Goal: Task Accomplishment & Management: Manage account settings

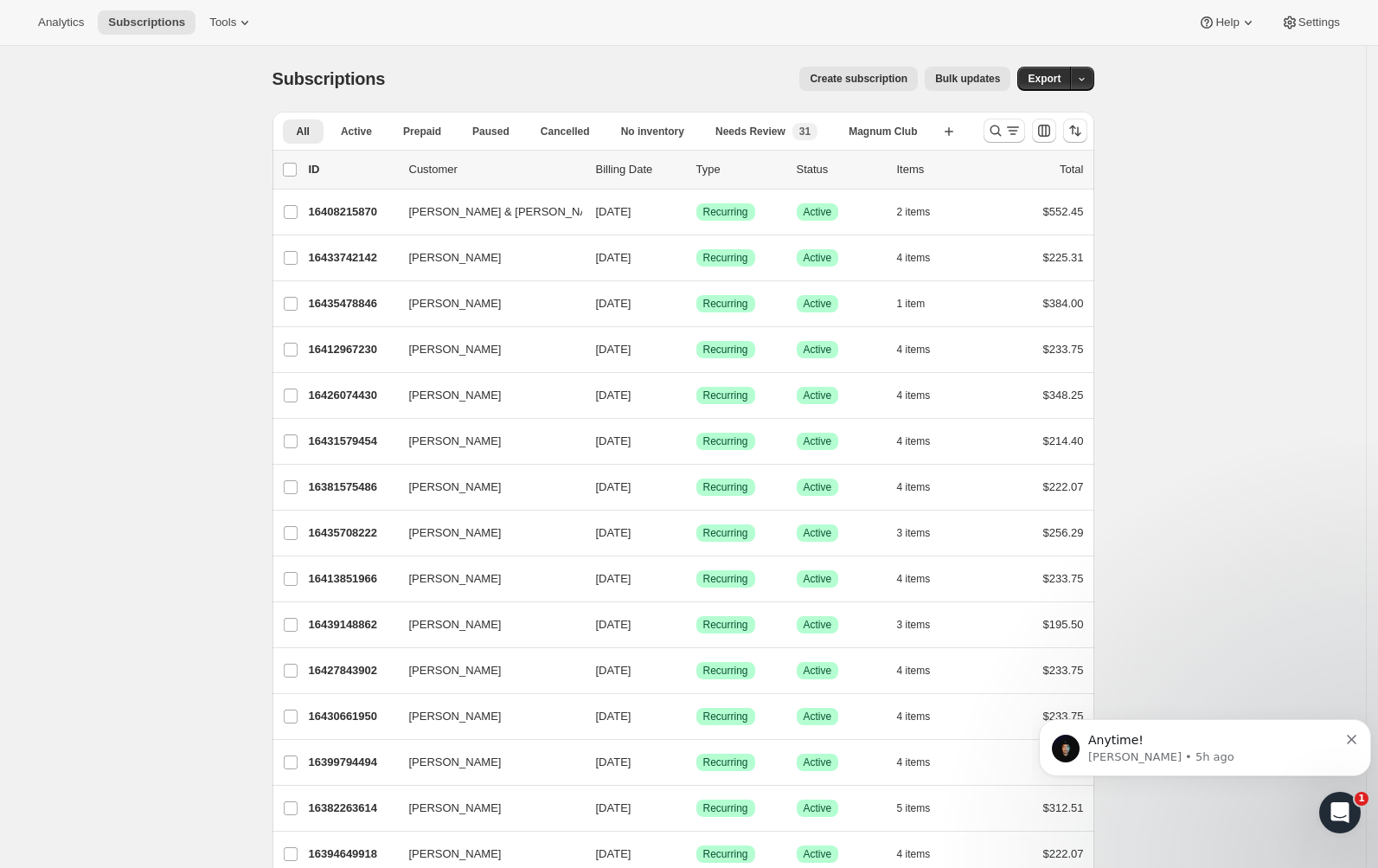
click at [1310, 19] on span "Settings" at bounding box center [1319, 22] width 42 height 14
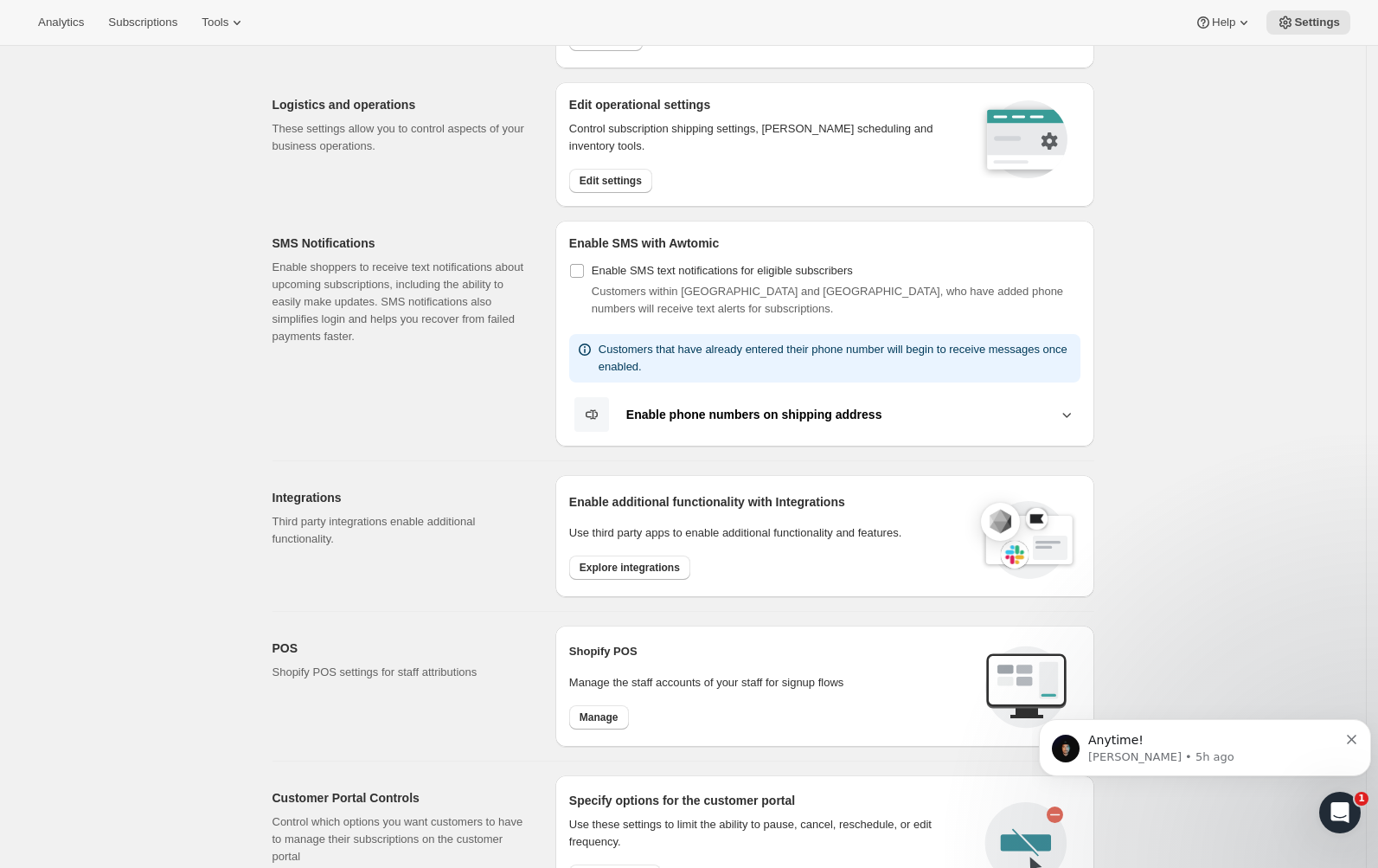
scroll to position [129, 0]
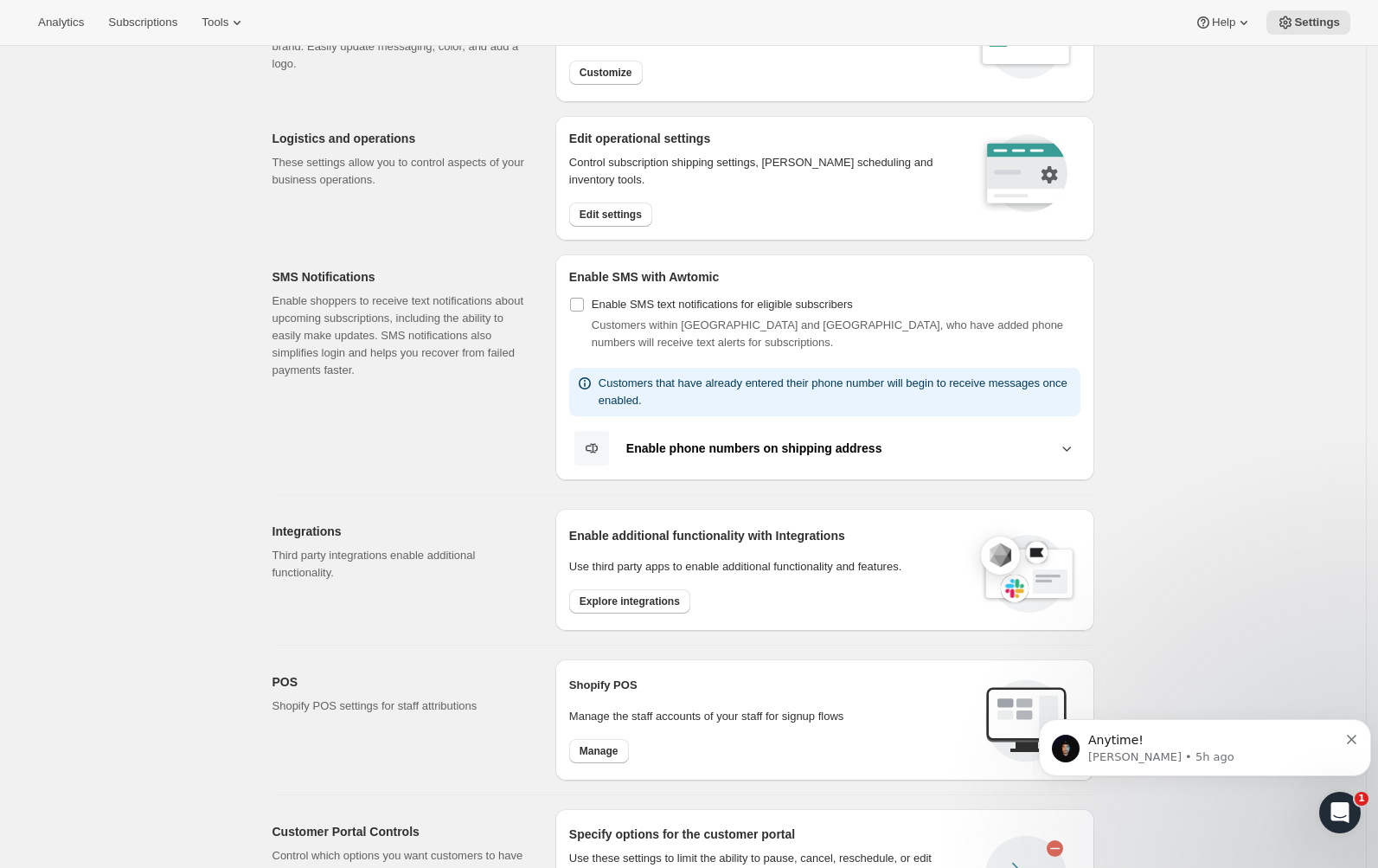
click at [632, 204] on button "Edit settings" at bounding box center [611, 214] width 83 height 24
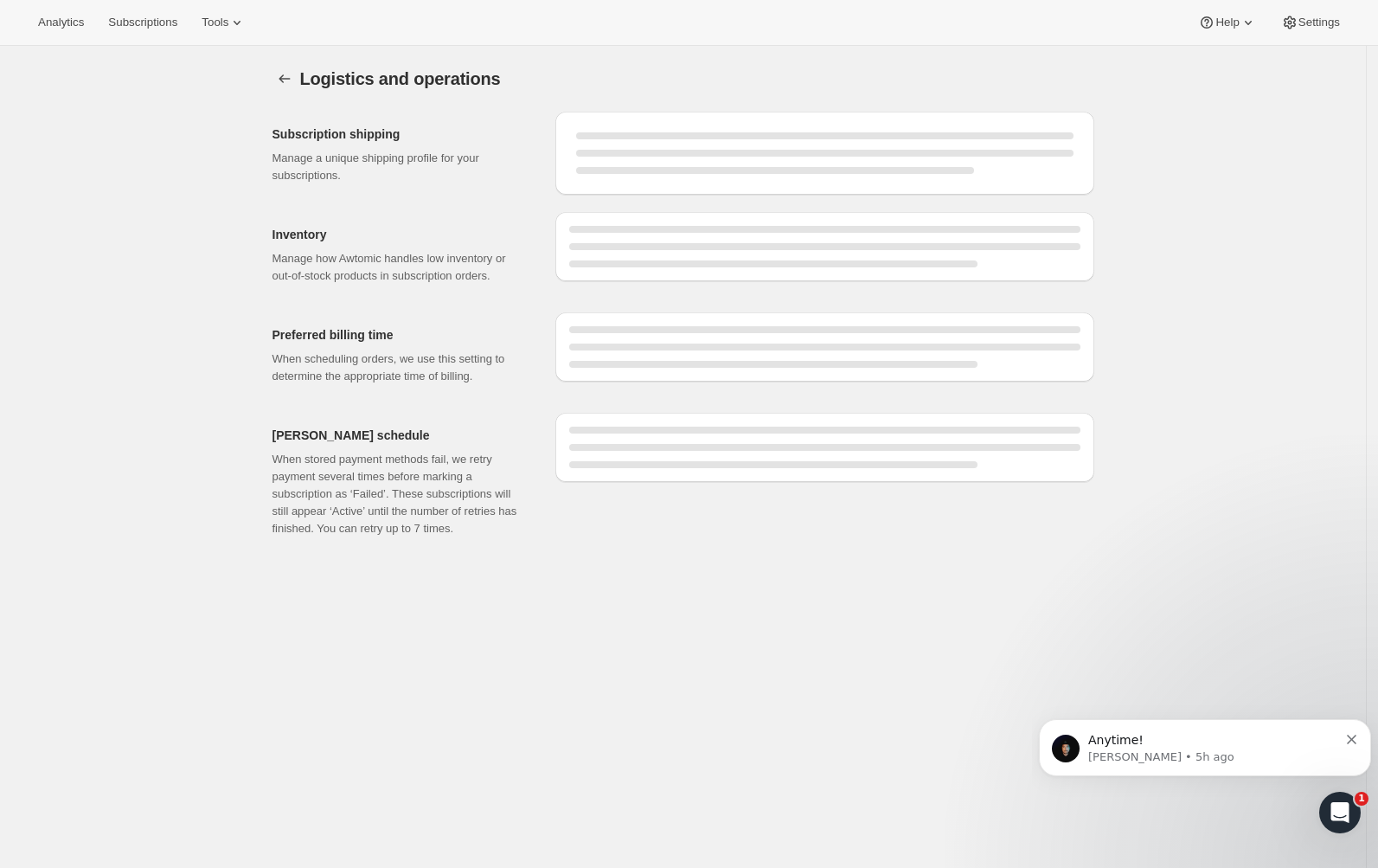
select select "08:00"
select select "PM"
select select "DAY"
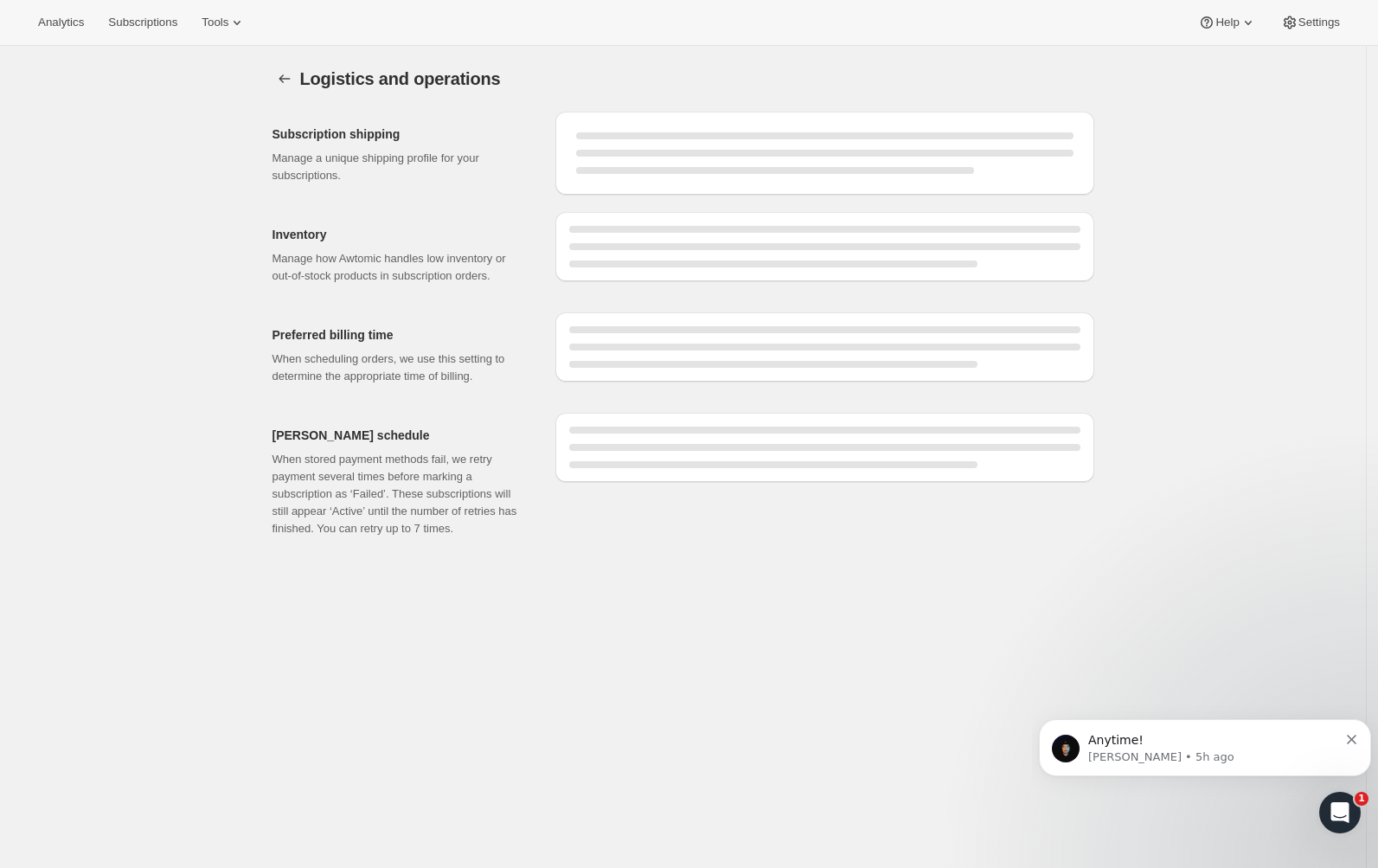
select select "DAY"
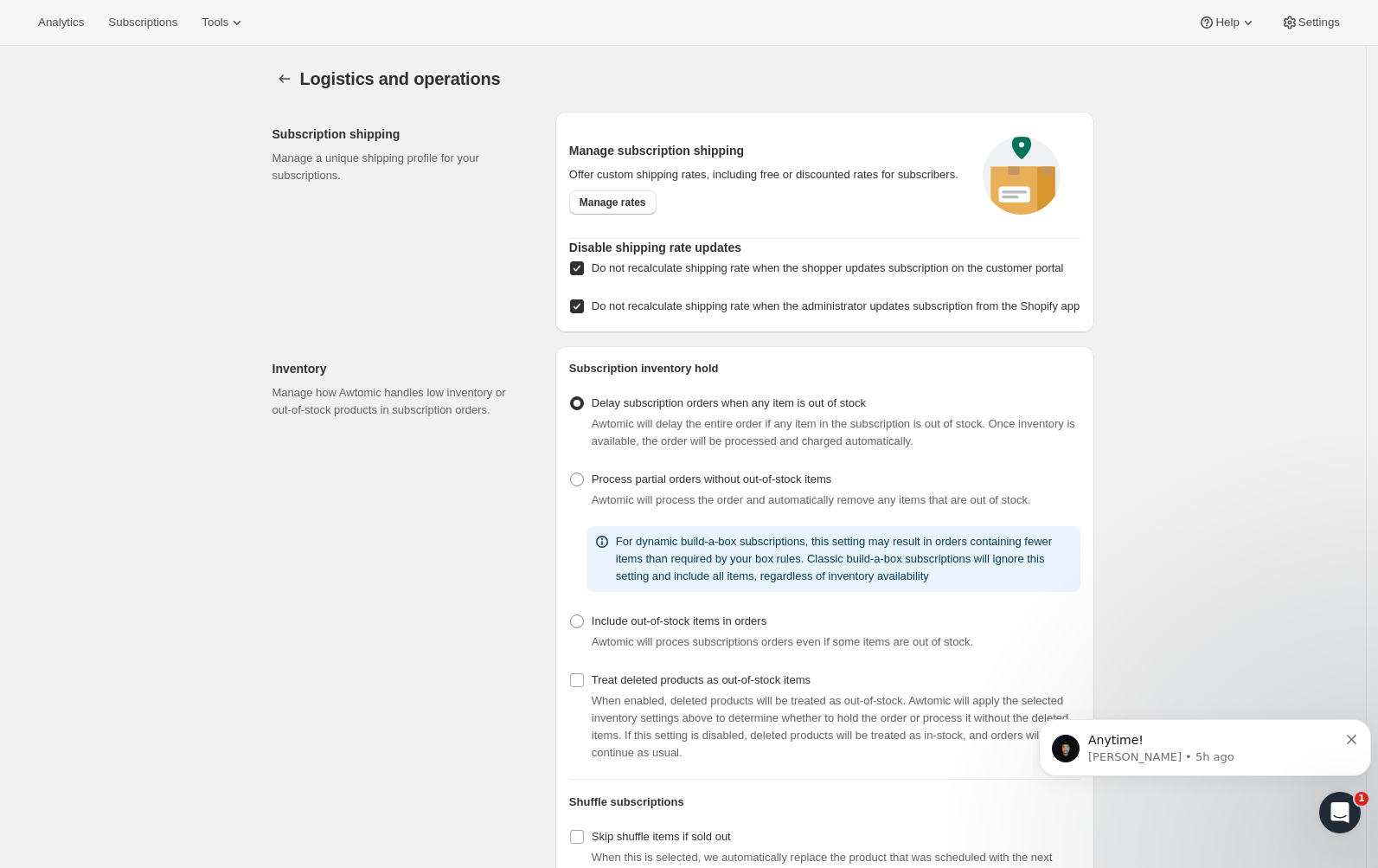
click at [623, 200] on span "Manage rates" at bounding box center [613, 202] width 67 height 14
